Goal: Task Accomplishment & Management: Use online tool/utility

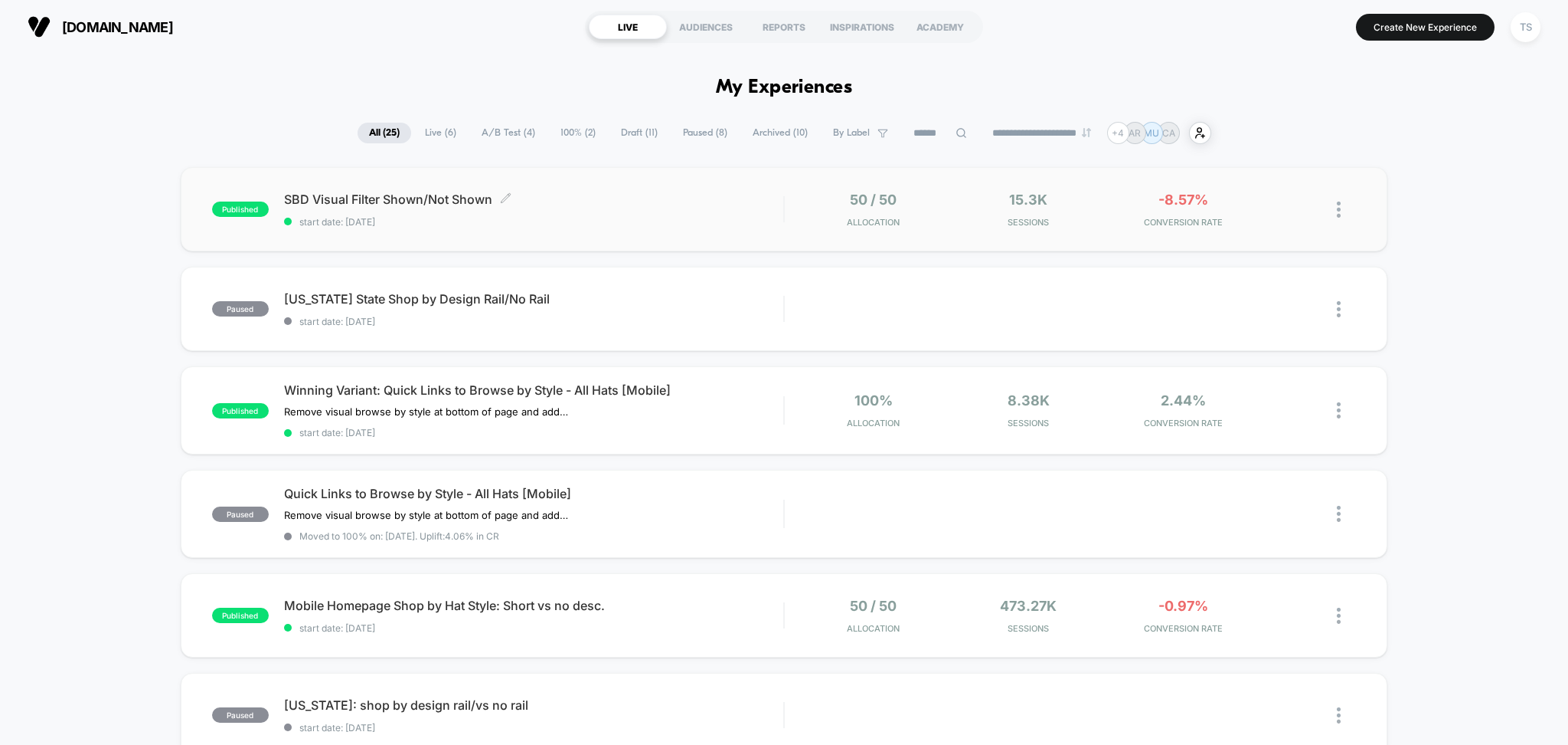
click at [381, 196] on span "SBD Visual Filter Shown/Not Shown Click to edit experience details" at bounding box center [534, 198] width 500 height 15
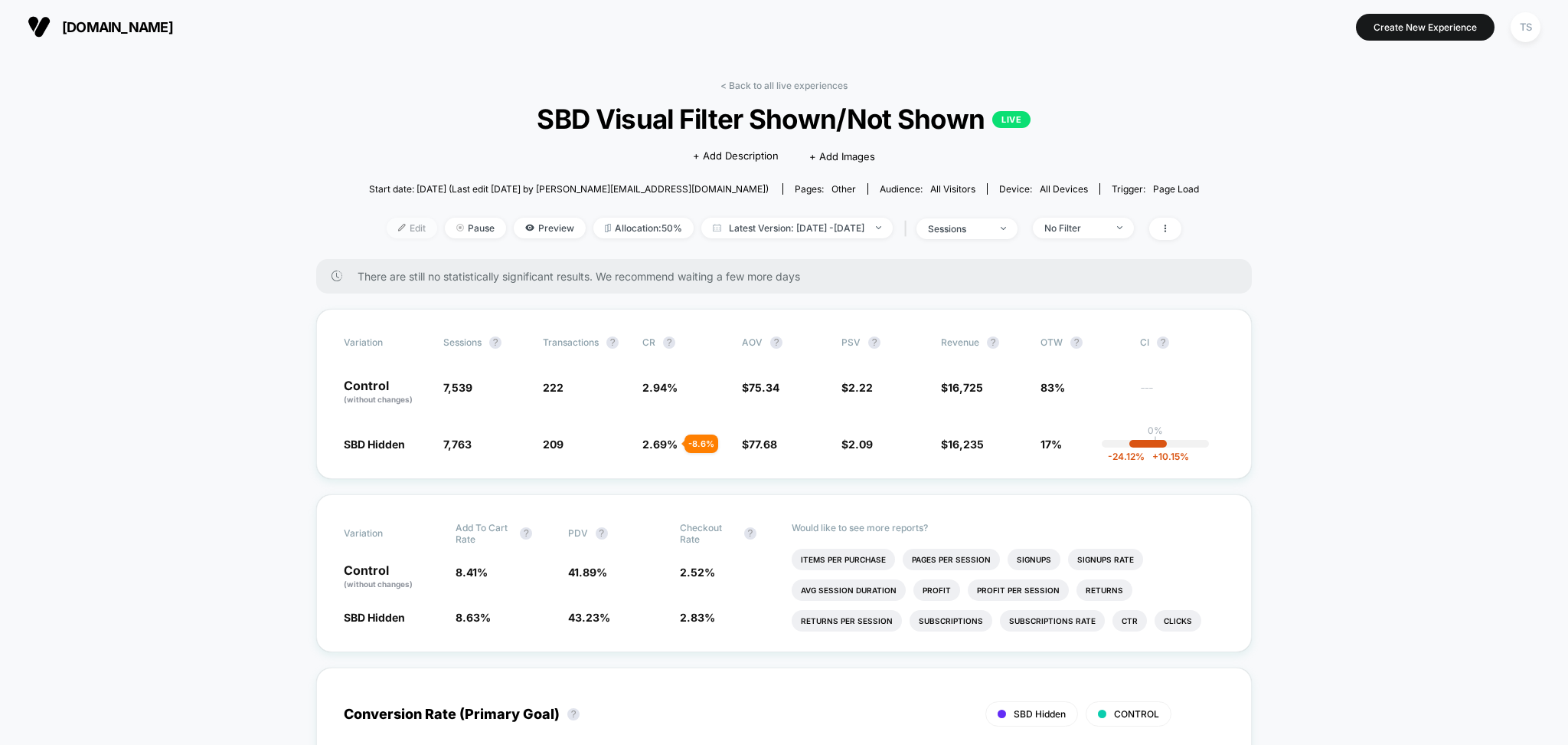
click at [388, 227] on span "Edit" at bounding box center [412, 228] width 51 height 21
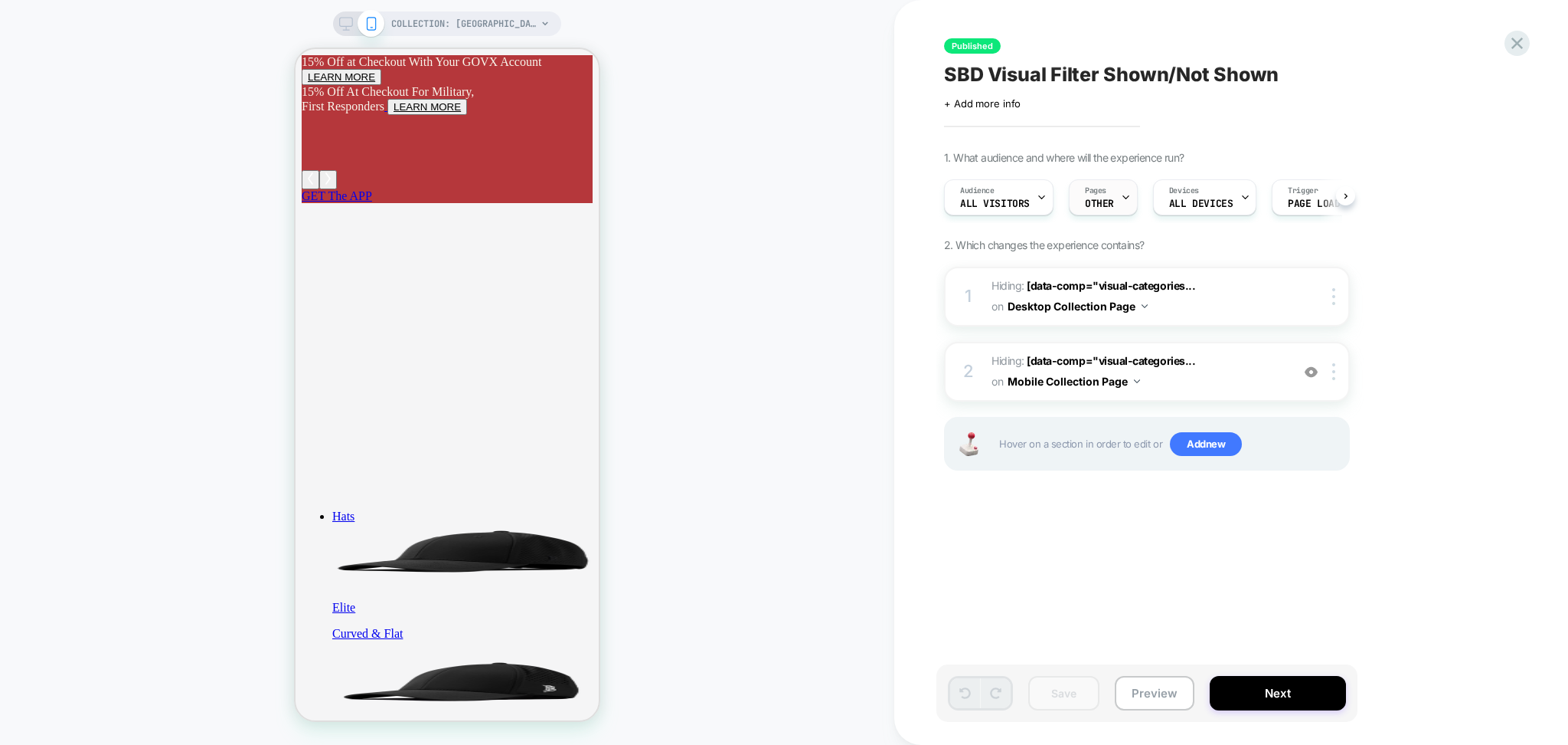
scroll to position [0, 1]
click at [1093, 196] on span "Pages" at bounding box center [1094, 191] width 21 height 11
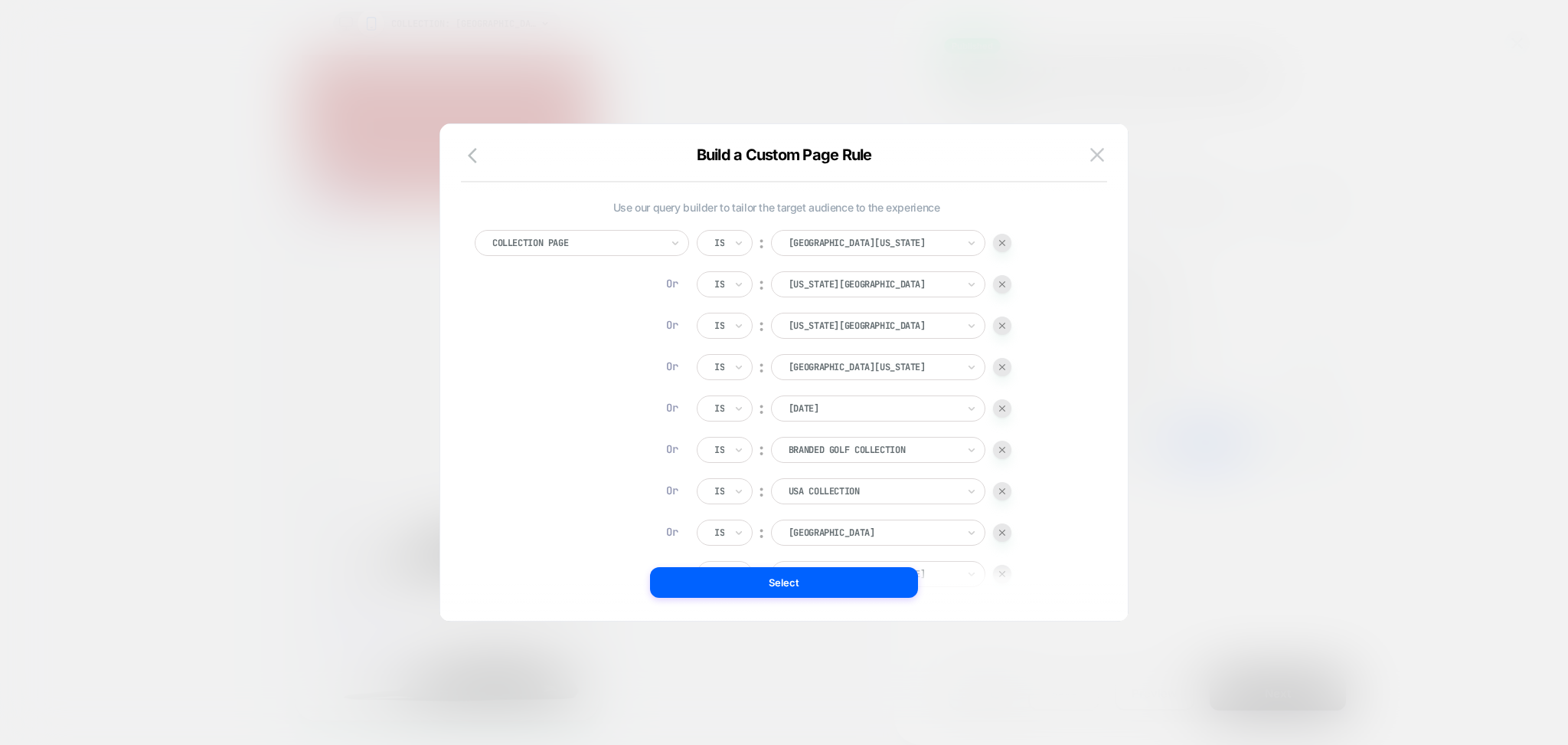
scroll to position [155, 0]
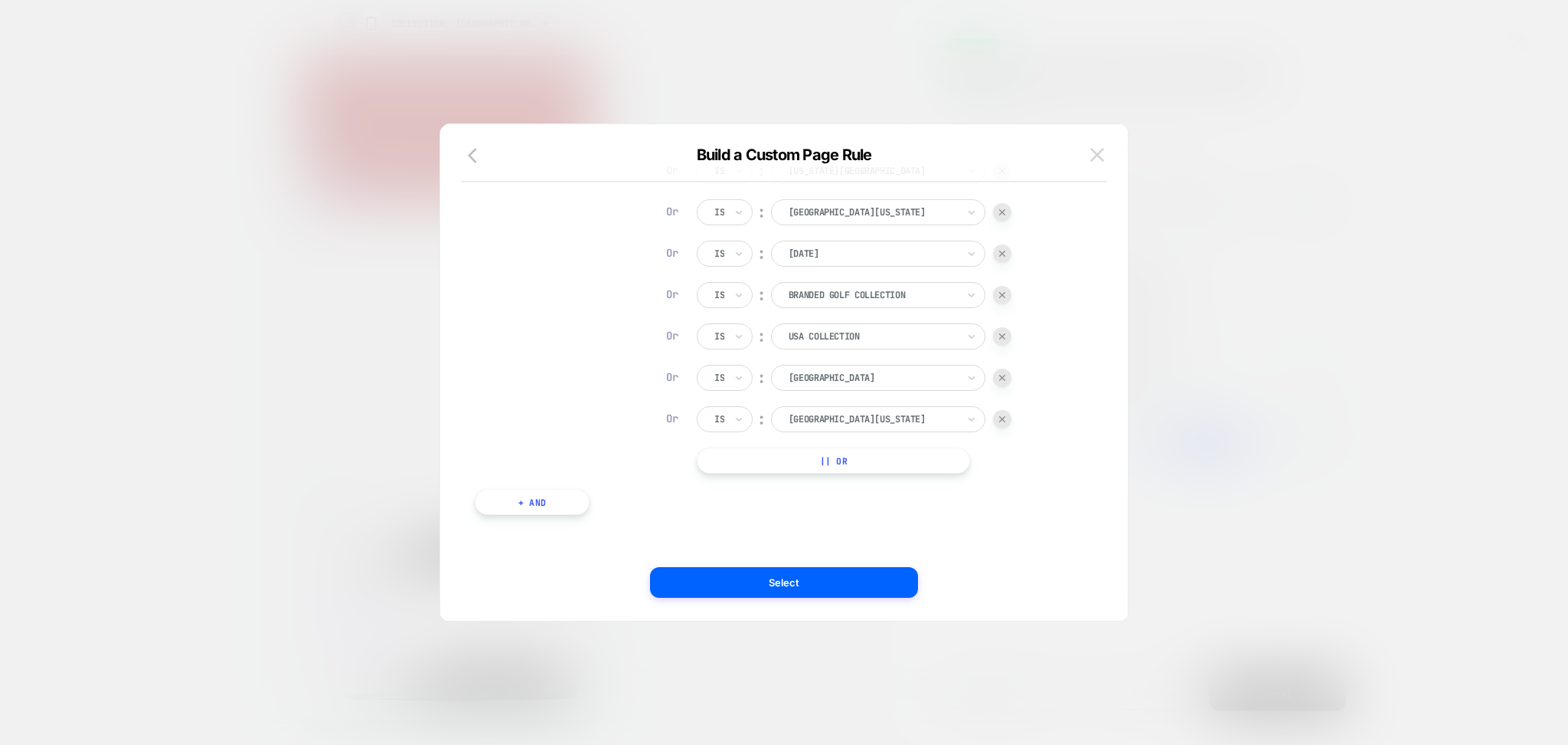
click at [1093, 152] on img at bounding box center [1097, 154] width 13 height 13
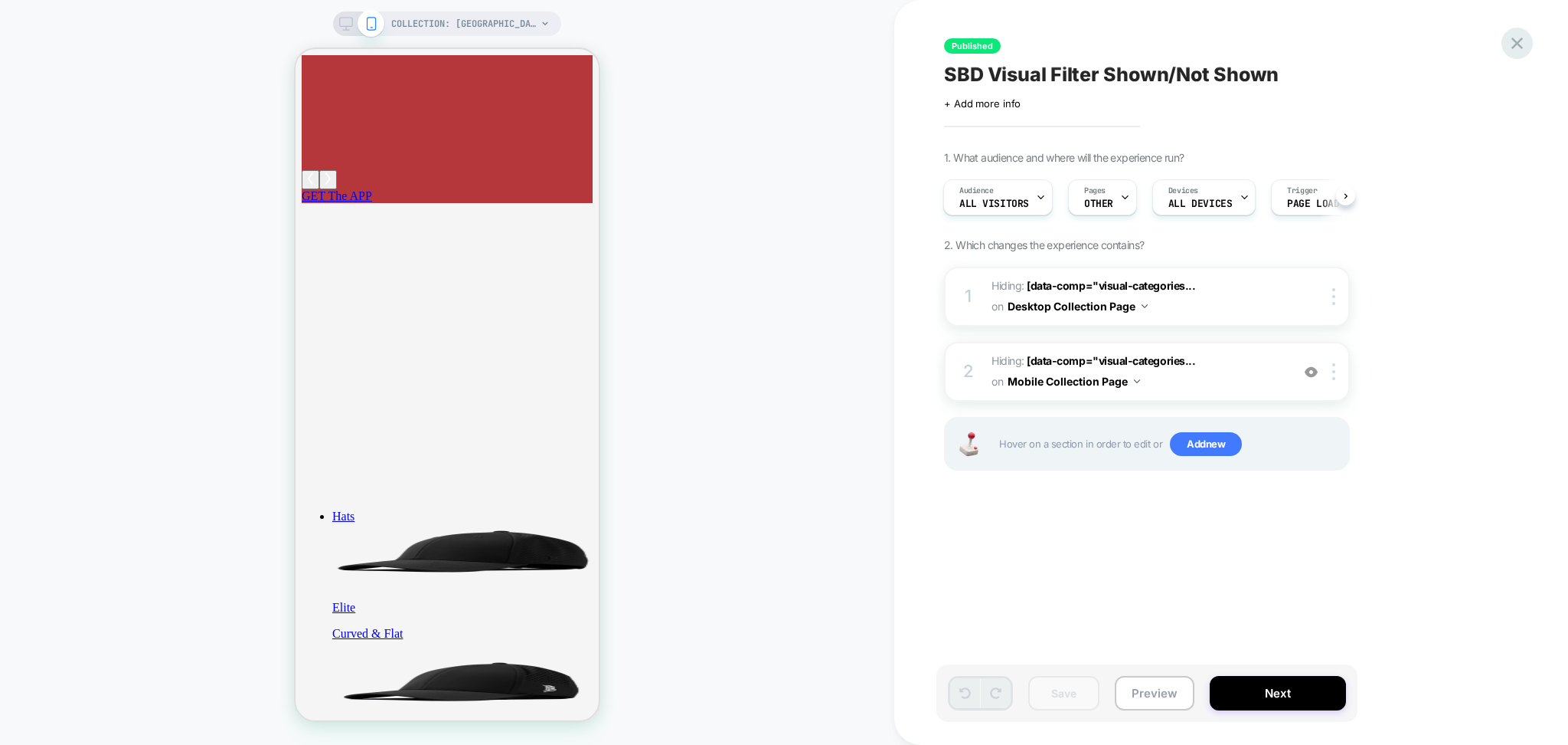
click at [1516, 39] on icon at bounding box center [1517, 43] width 21 height 21
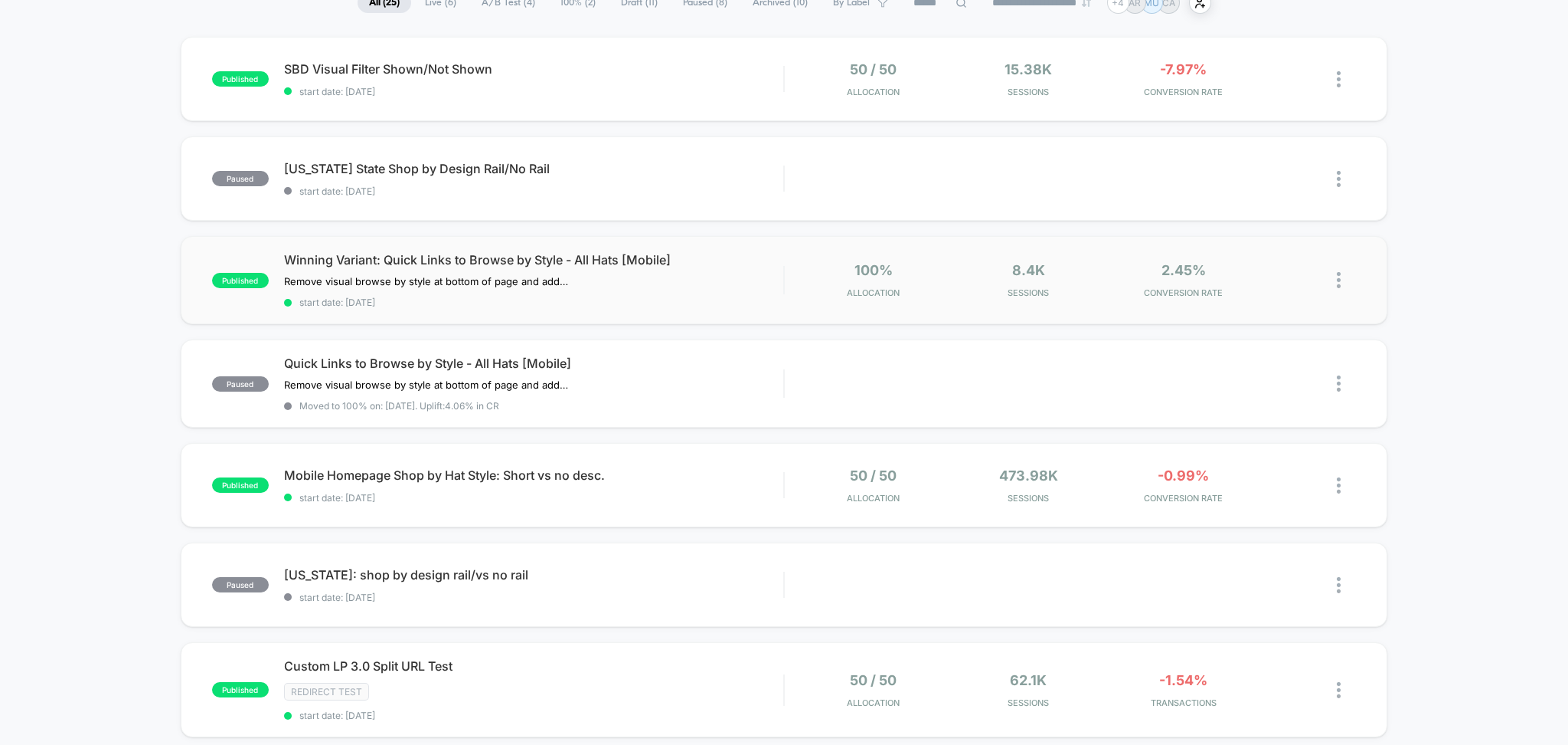
scroll to position [147, 0]
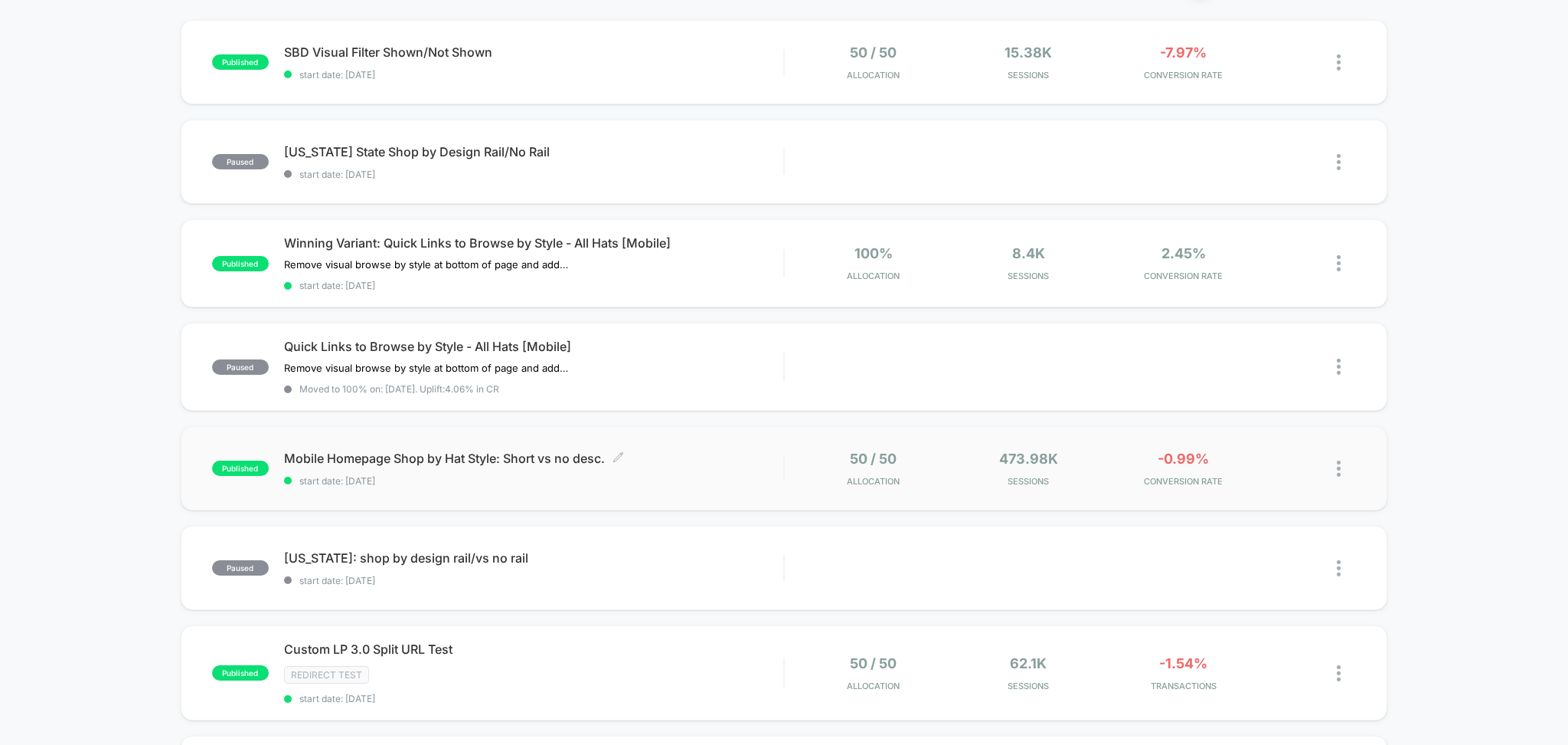
drag, startPoint x: 536, startPoint y: 460, endPoint x: 446, endPoint y: 452, distance: 90.4
click at [446, 452] on span "Mobile Homepage Shop by Hat Style: Short vs no desc. Click to edit experience d…" at bounding box center [534, 457] width 500 height 15
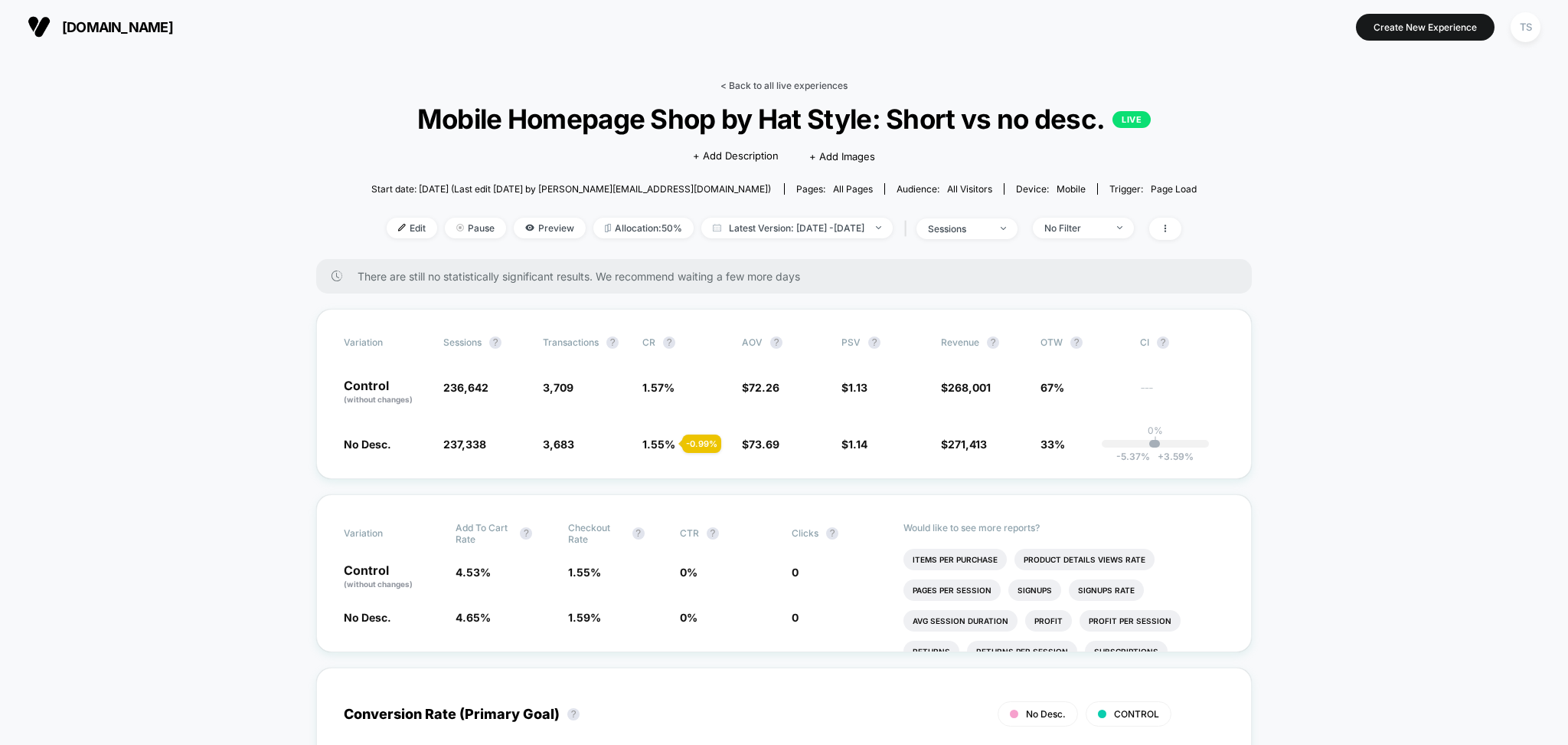
click at [789, 81] on link "< Back to all live experiences" at bounding box center [783, 85] width 127 height 12
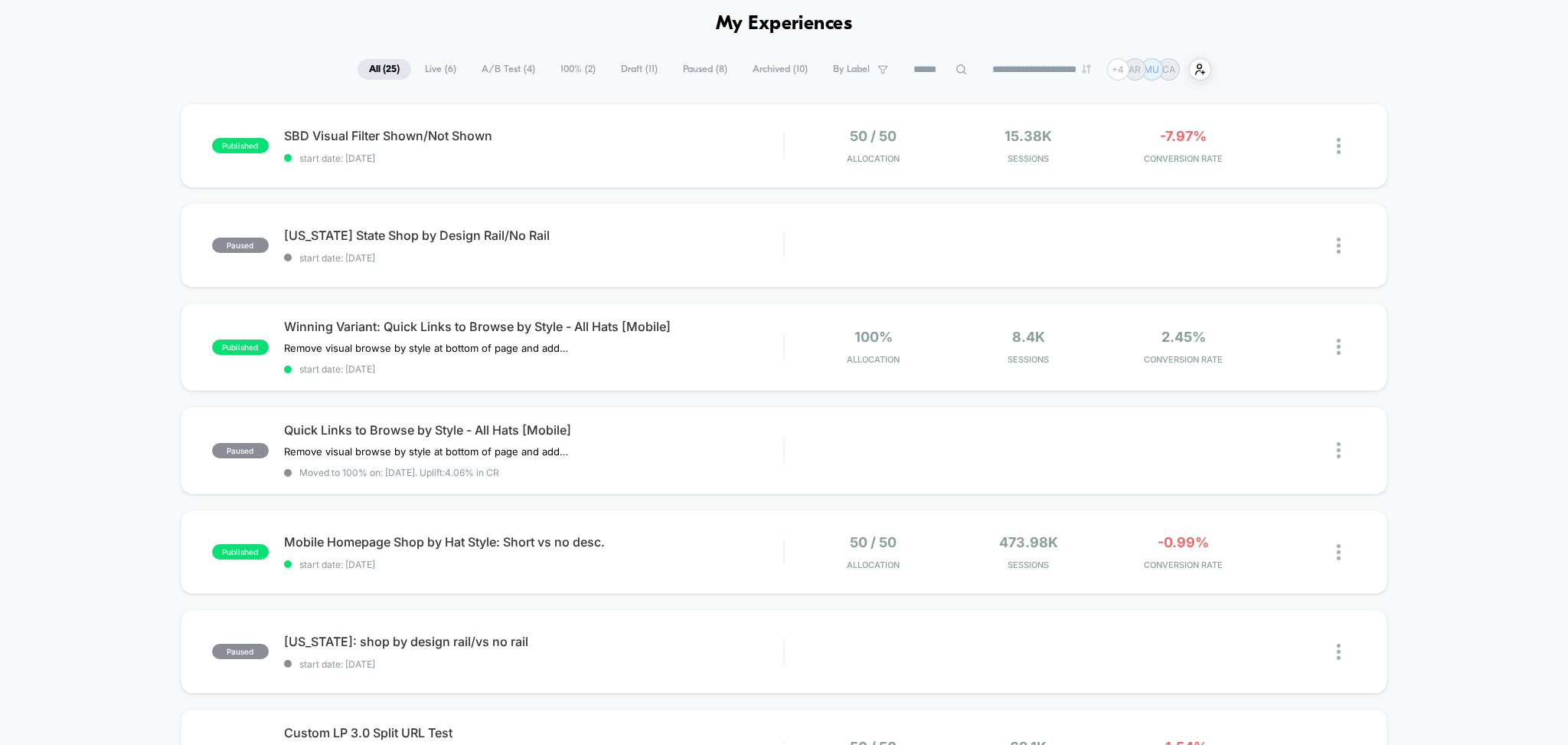
scroll to position [62, 0]
